Goal: Ask a question

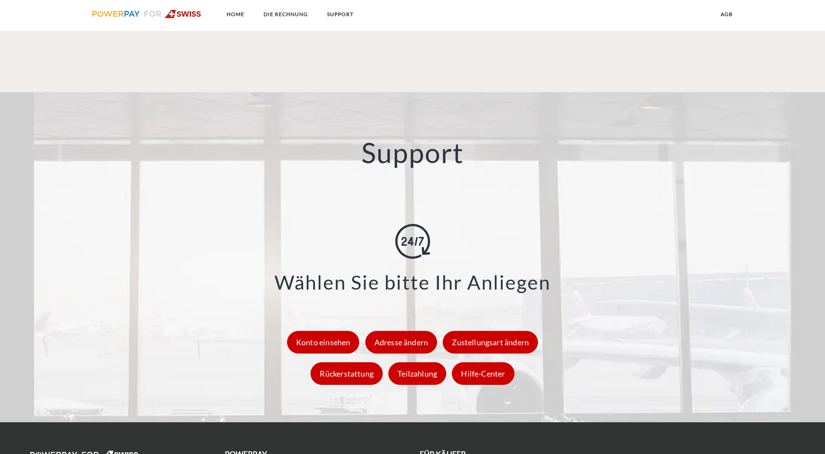
scroll to position [1179, 0]
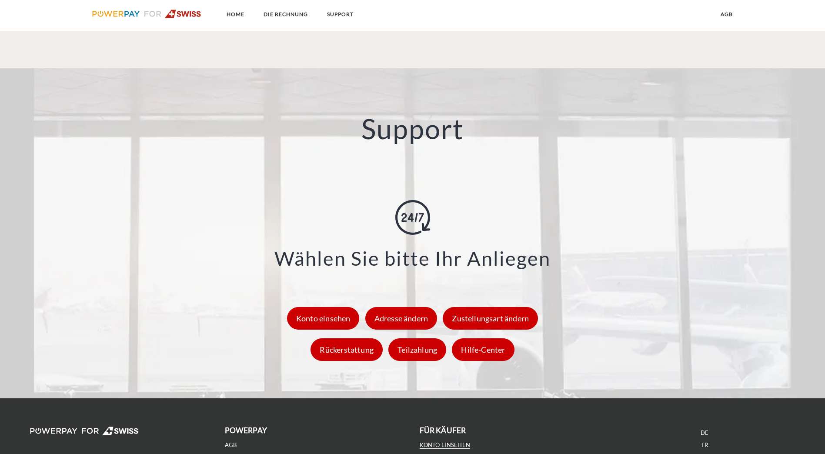
click at [464, 441] on link "Konto einsehen" at bounding box center [444, 444] width 51 height 7
click at [497, 338] on div "Hilfe-Center" at bounding box center [483, 349] width 62 height 23
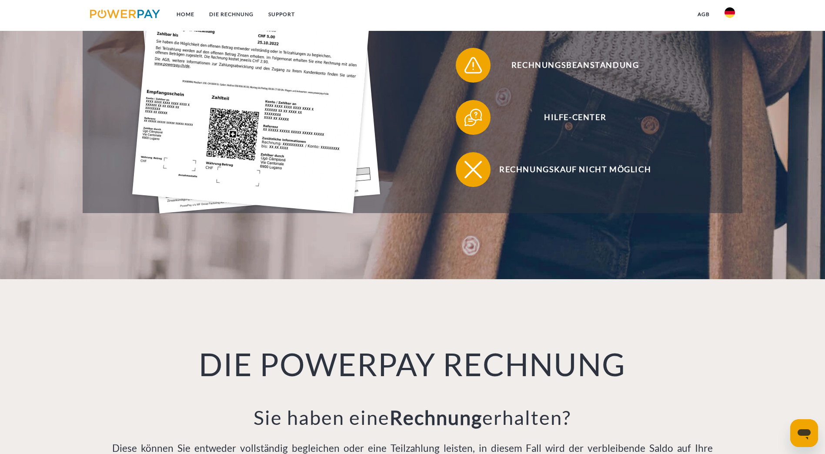
scroll to position [392, 0]
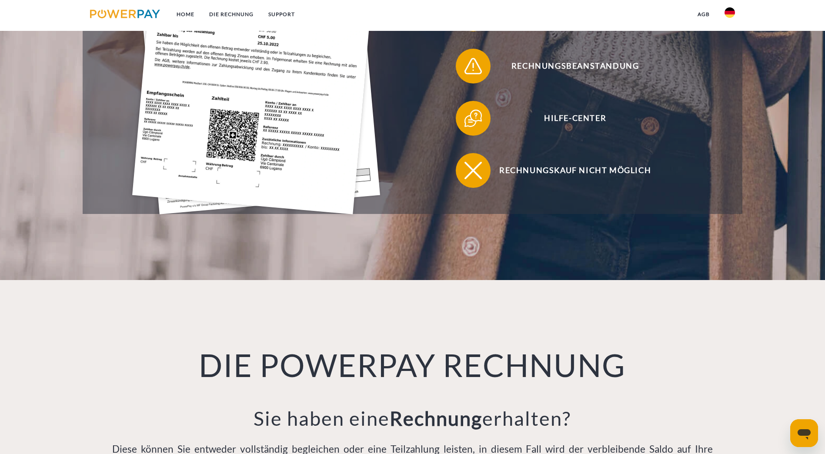
click at [810, 425] on icon "Messaging-Fenster öffnen" at bounding box center [804, 433] width 16 height 16
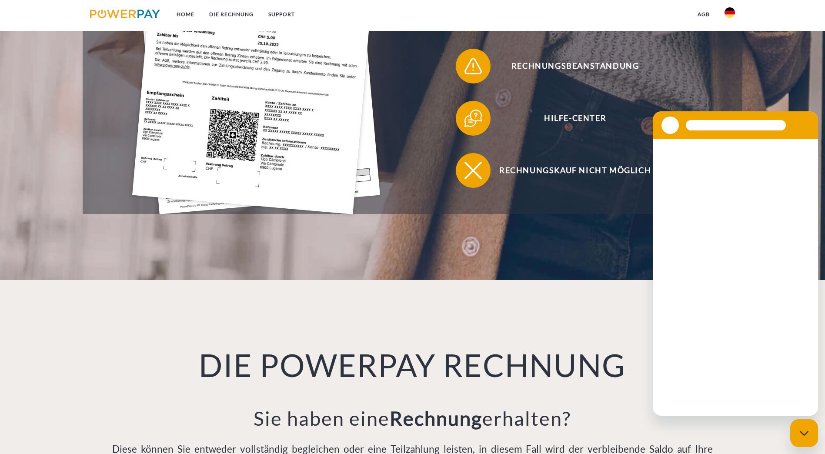
scroll to position [0, 0]
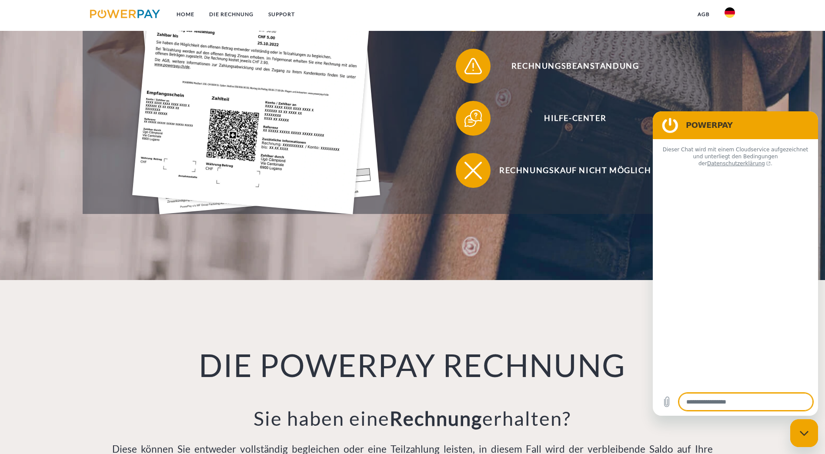
type textarea "*"
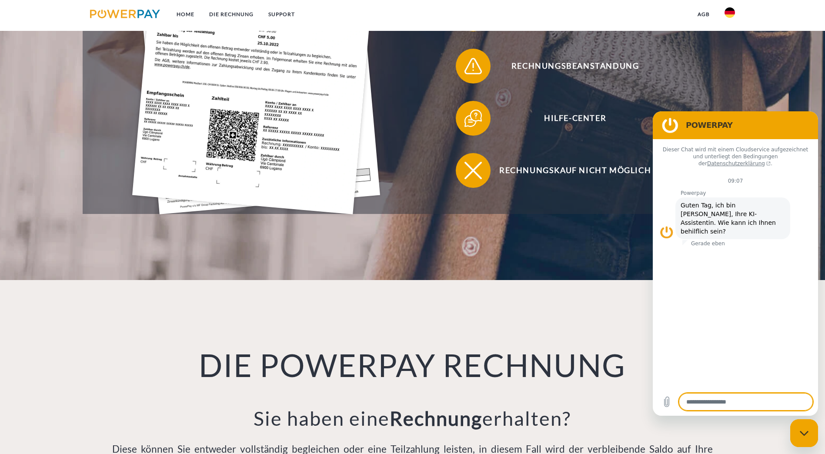
click at [743, 407] on textarea at bounding box center [746, 401] width 134 height 17
type textarea "**********"
type textarea "*"
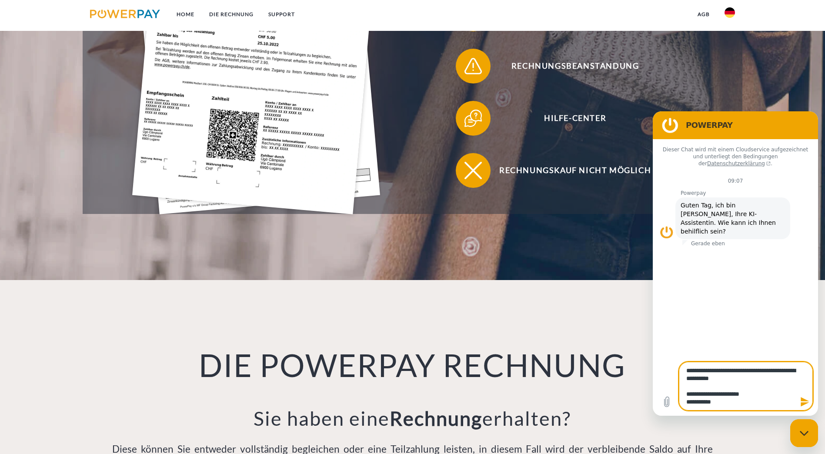
type textarea "**********"
click at [802, 399] on icon "Nachricht senden" at bounding box center [804, 402] width 8 height 10
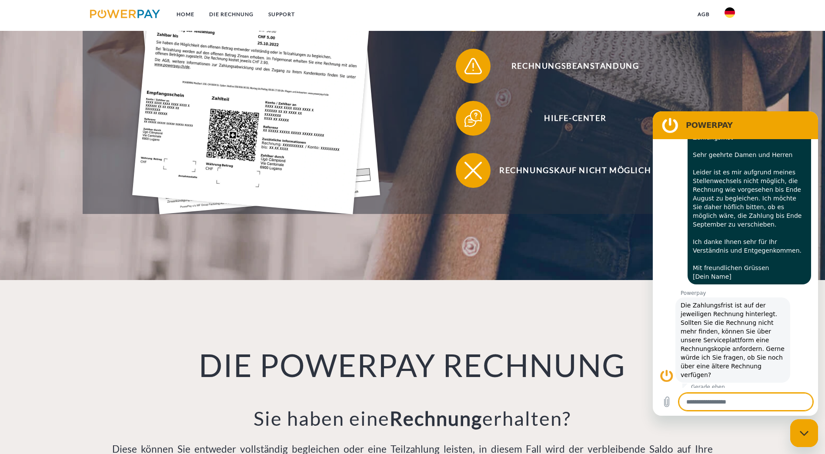
scroll to position [133, 0]
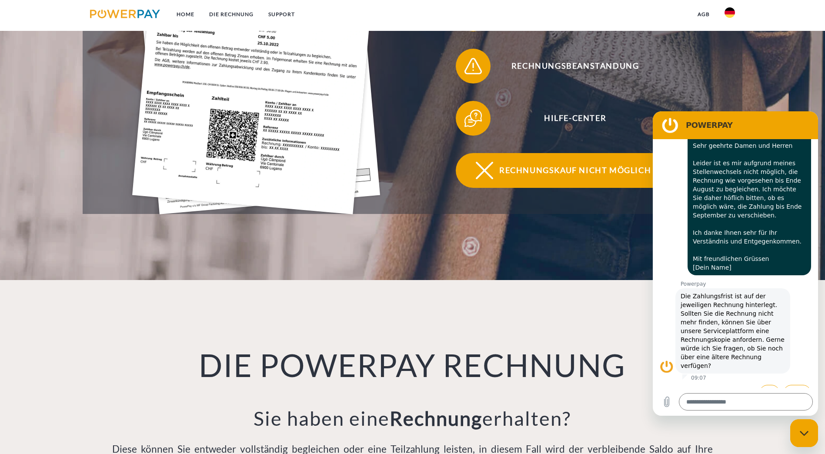
click at [493, 149] on span at bounding box center [470, 170] width 43 height 43
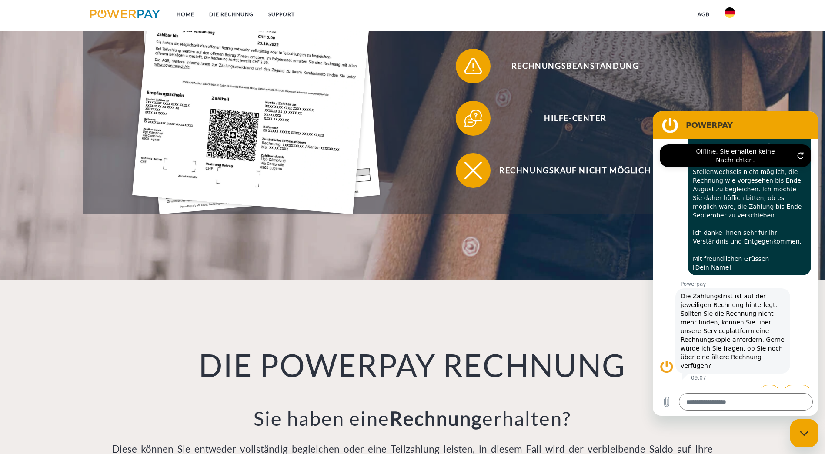
type textarea "*"
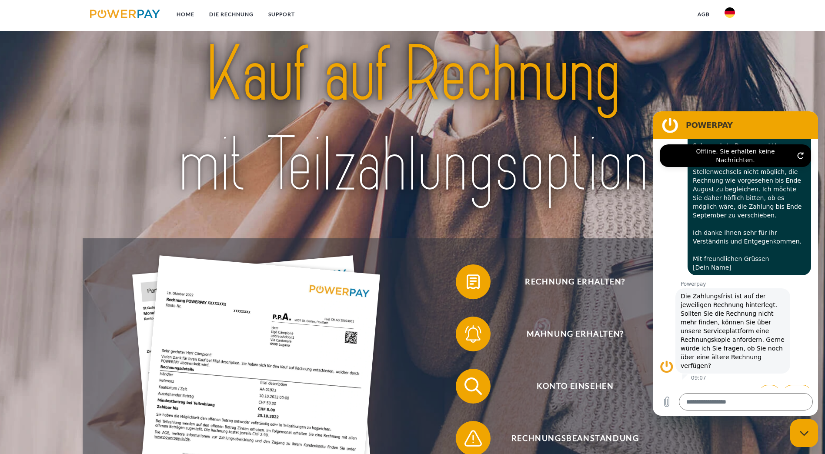
scroll to position [0, 0]
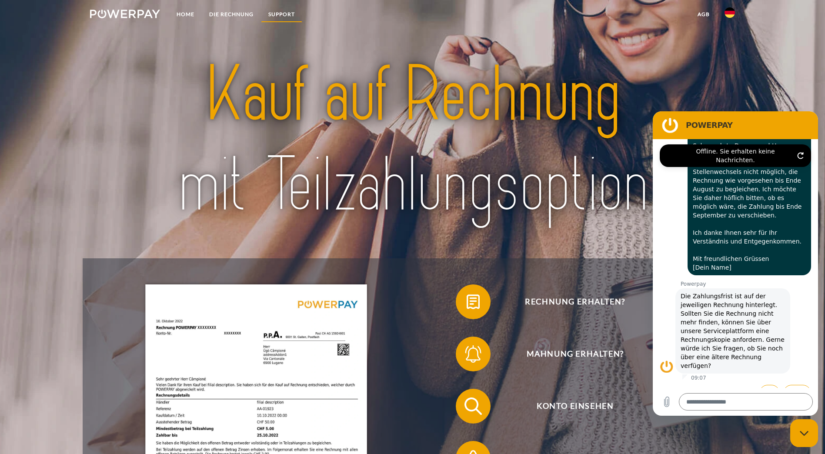
click at [273, 13] on link "SUPPORT" at bounding box center [281, 15] width 41 height 16
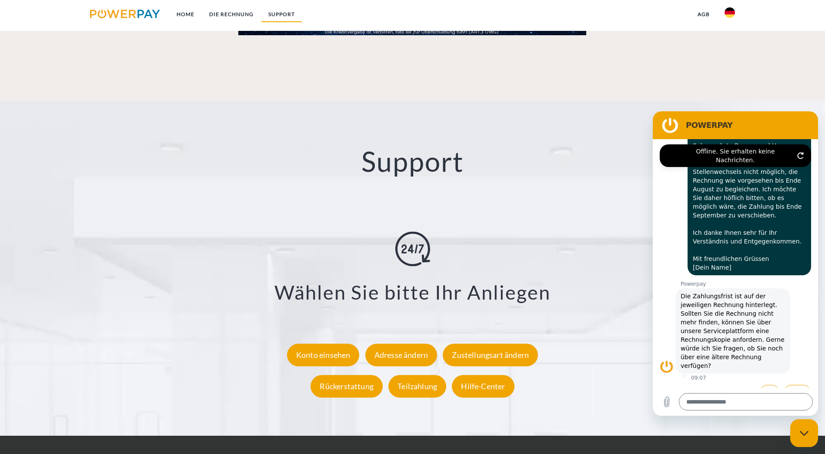
scroll to position [1536, 0]
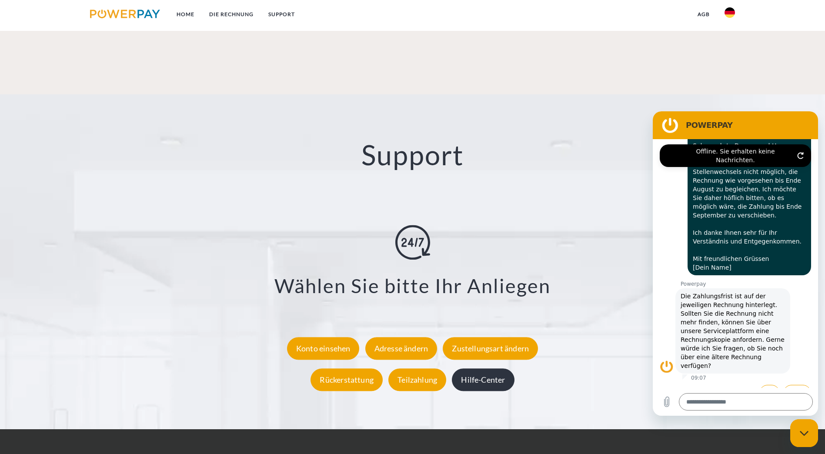
click at [490, 368] on div "Hilfe-Center" at bounding box center [483, 379] width 62 height 23
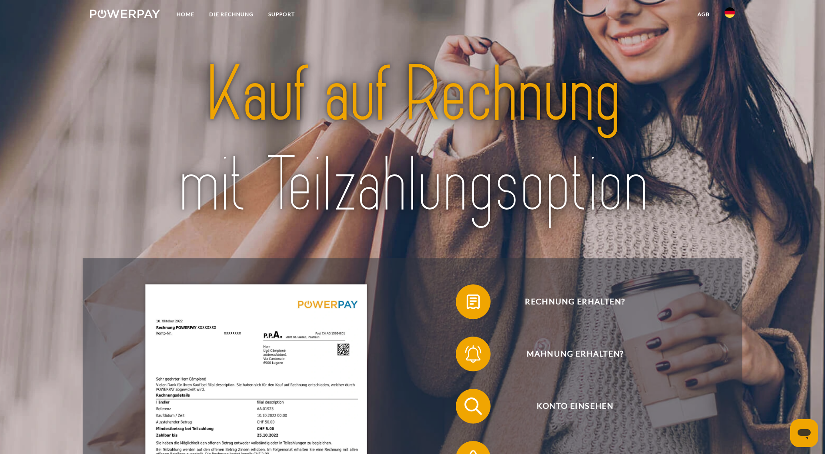
scroll to position [174, 0]
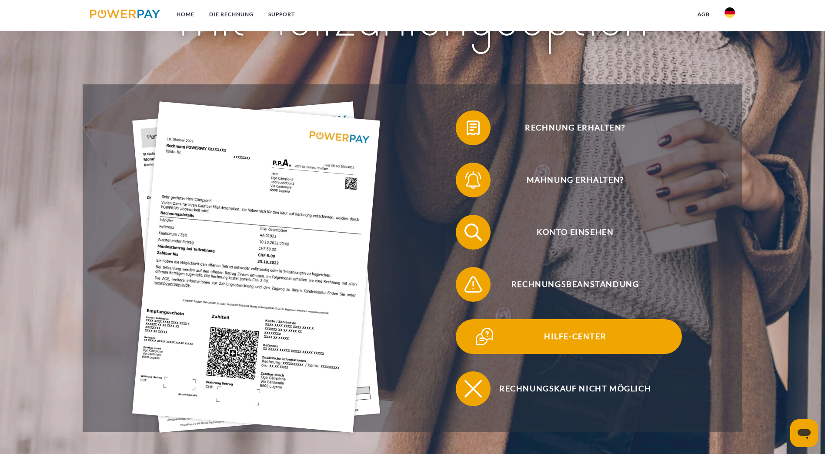
click at [473, 326] on img at bounding box center [484, 337] width 22 height 22
